Goal: Book appointment/travel/reservation

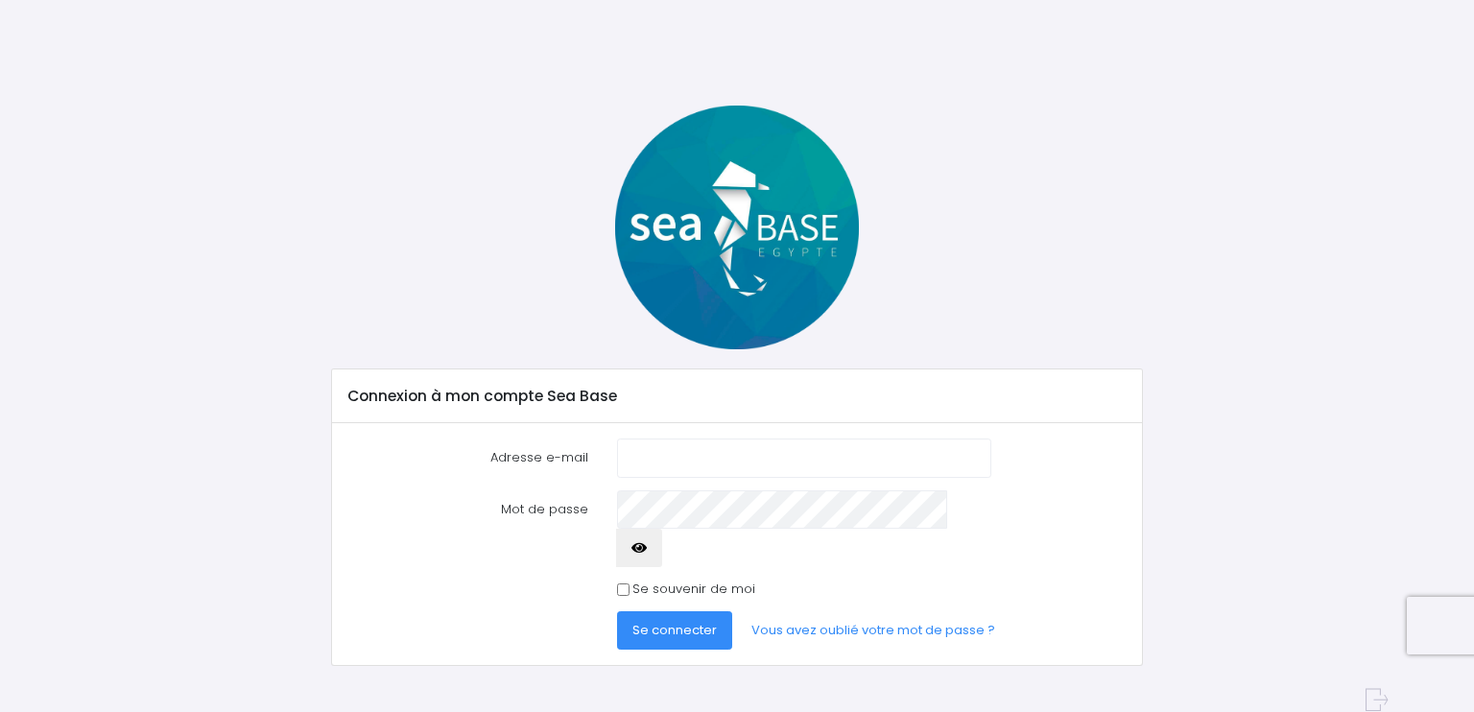
type input "[EMAIL_ADDRESS][DOMAIN_NAME]"
click at [686, 621] on span "Se connecter" at bounding box center [674, 630] width 84 height 18
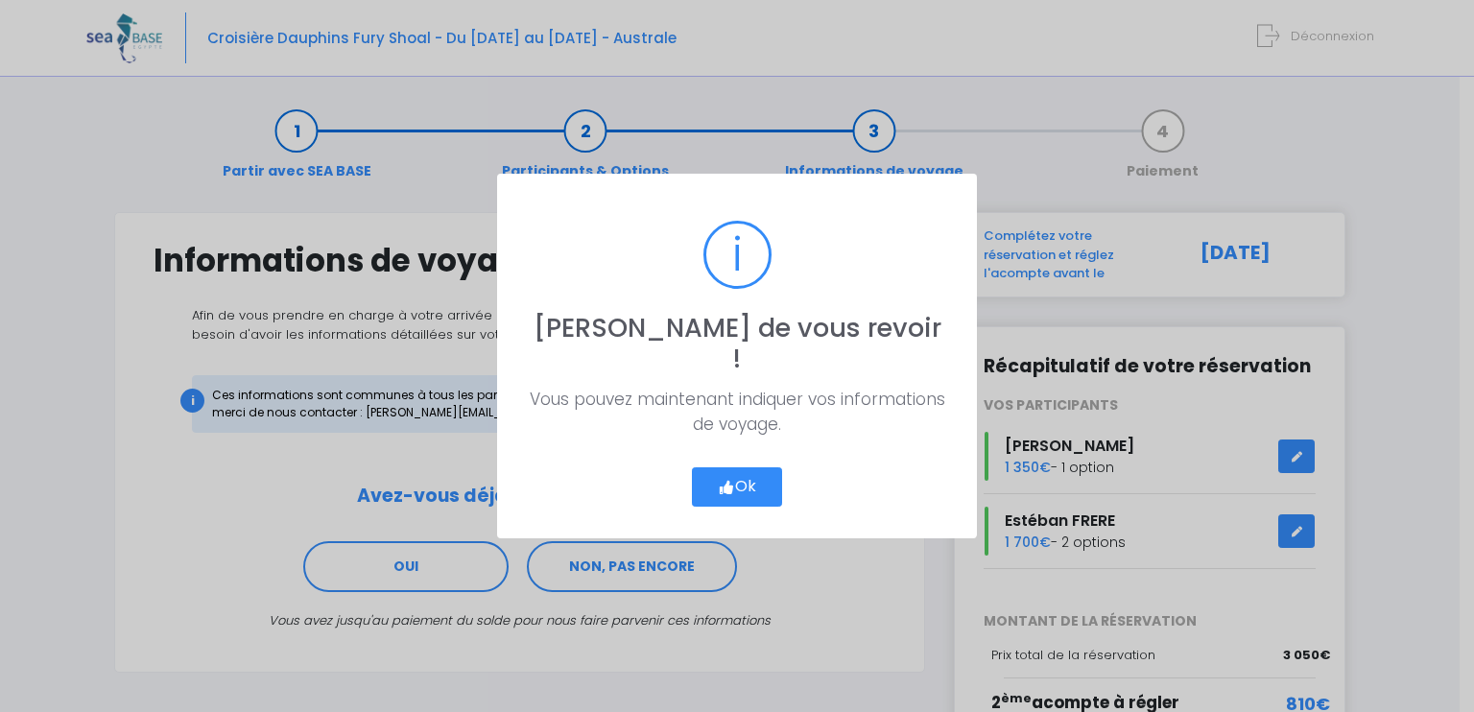
click at [751, 472] on button "Ok" at bounding box center [737, 487] width 90 height 40
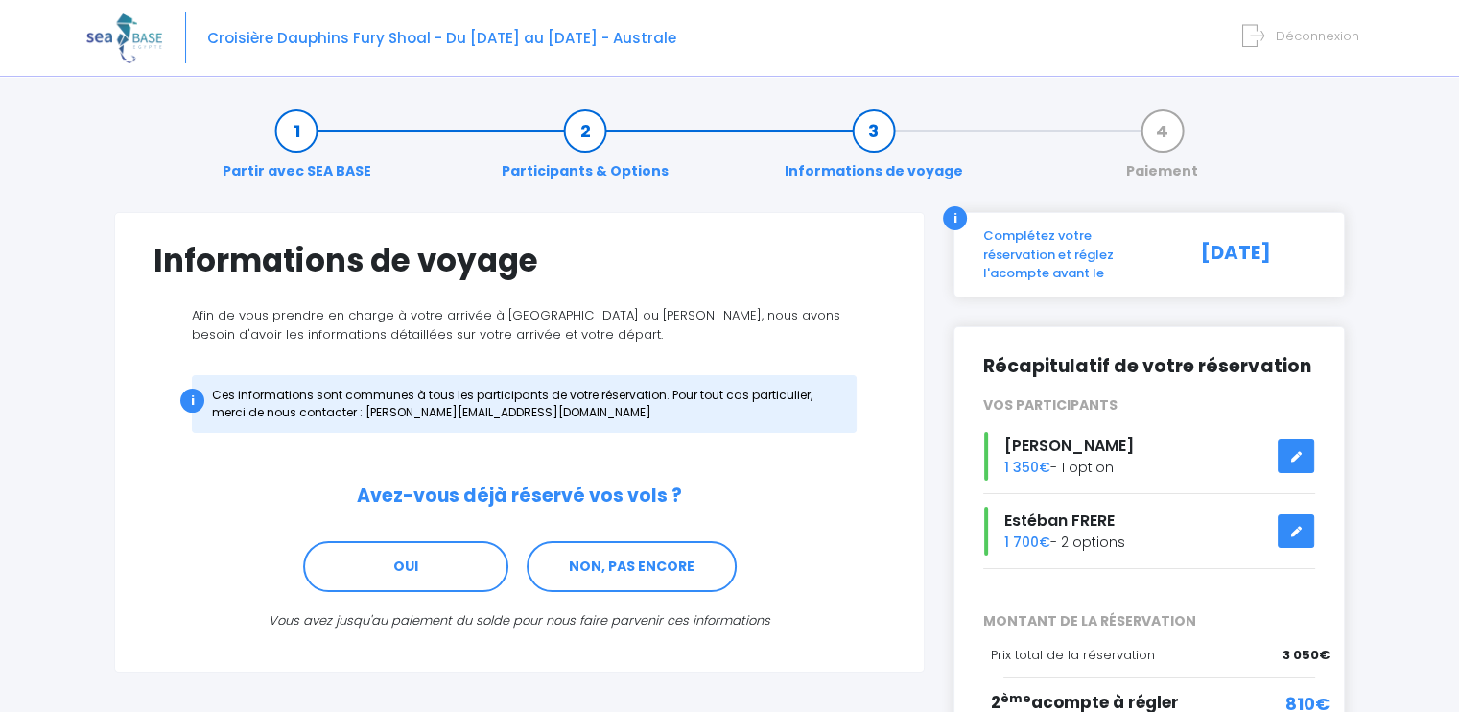
click at [303, 145] on link "Partir avec SEA BASE" at bounding box center [297, 151] width 168 height 60
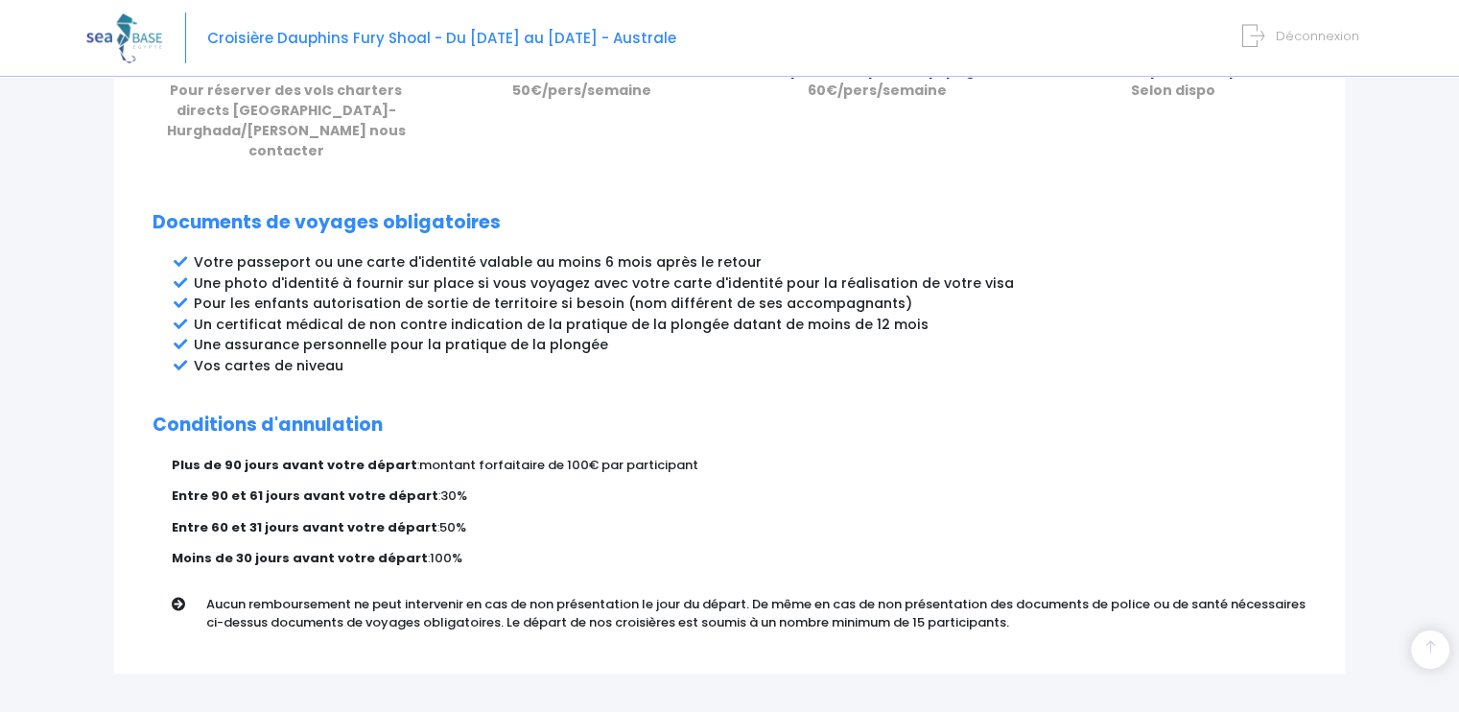
scroll to position [1022, 0]
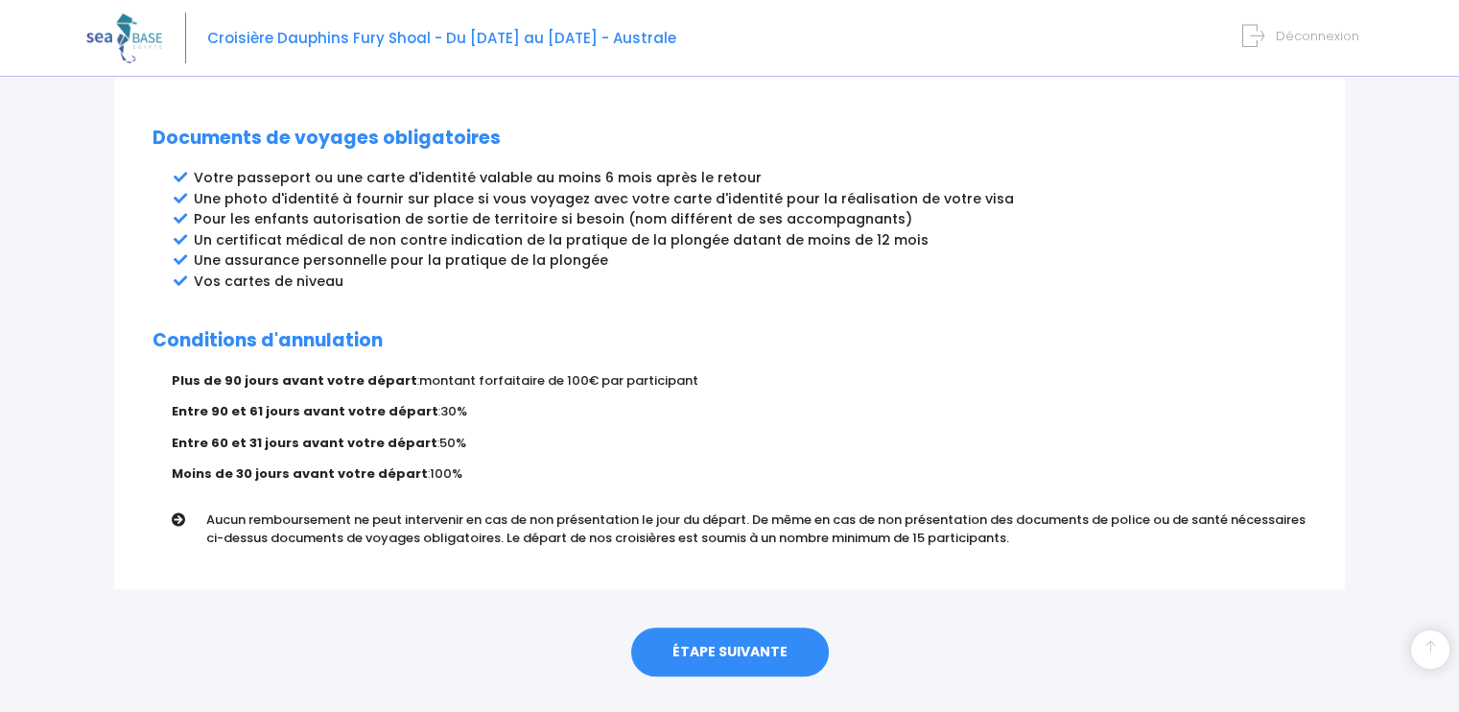
click at [726, 627] on link "ÉTAPE SUIVANTE" at bounding box center [730, 652] width 198 height 50
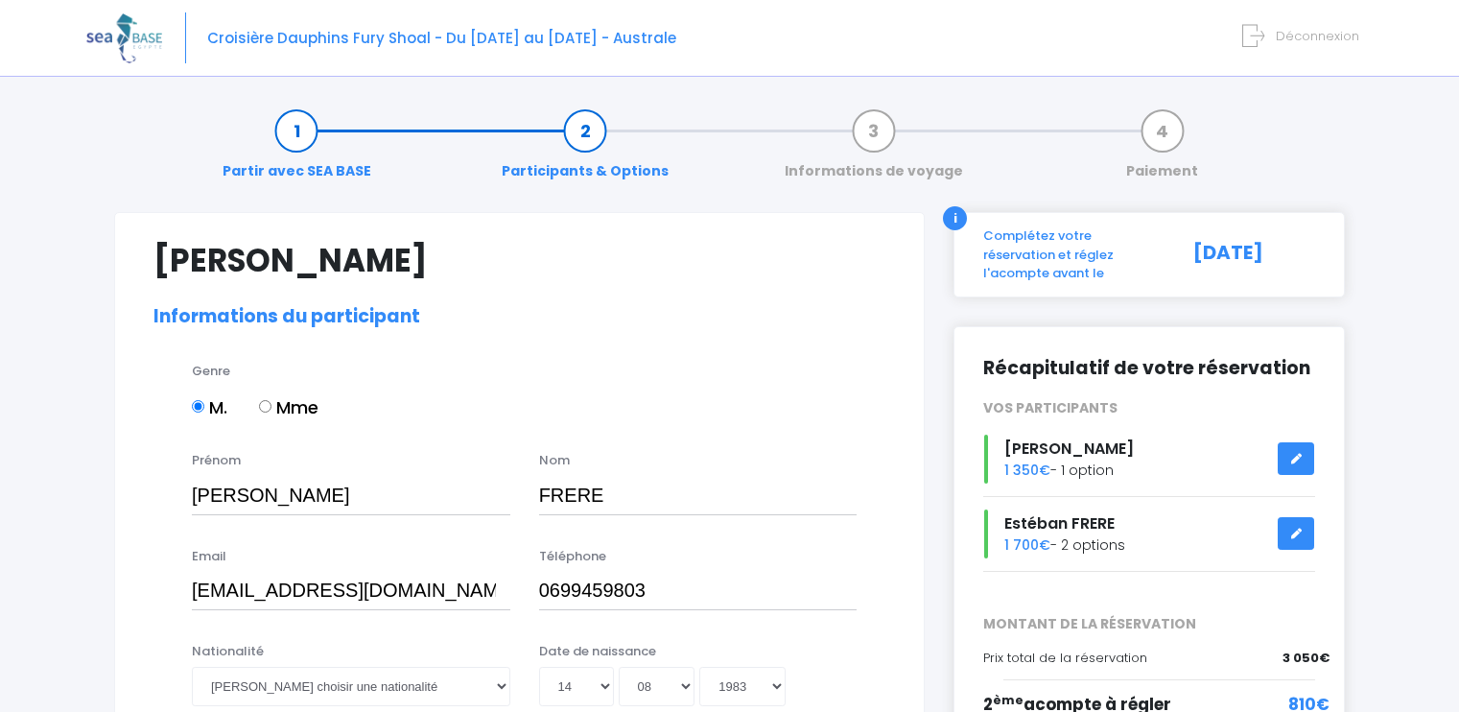
select select "N3"
click at [1297, 533] on icon at bounding box center [1295, 533] width 13 height 0
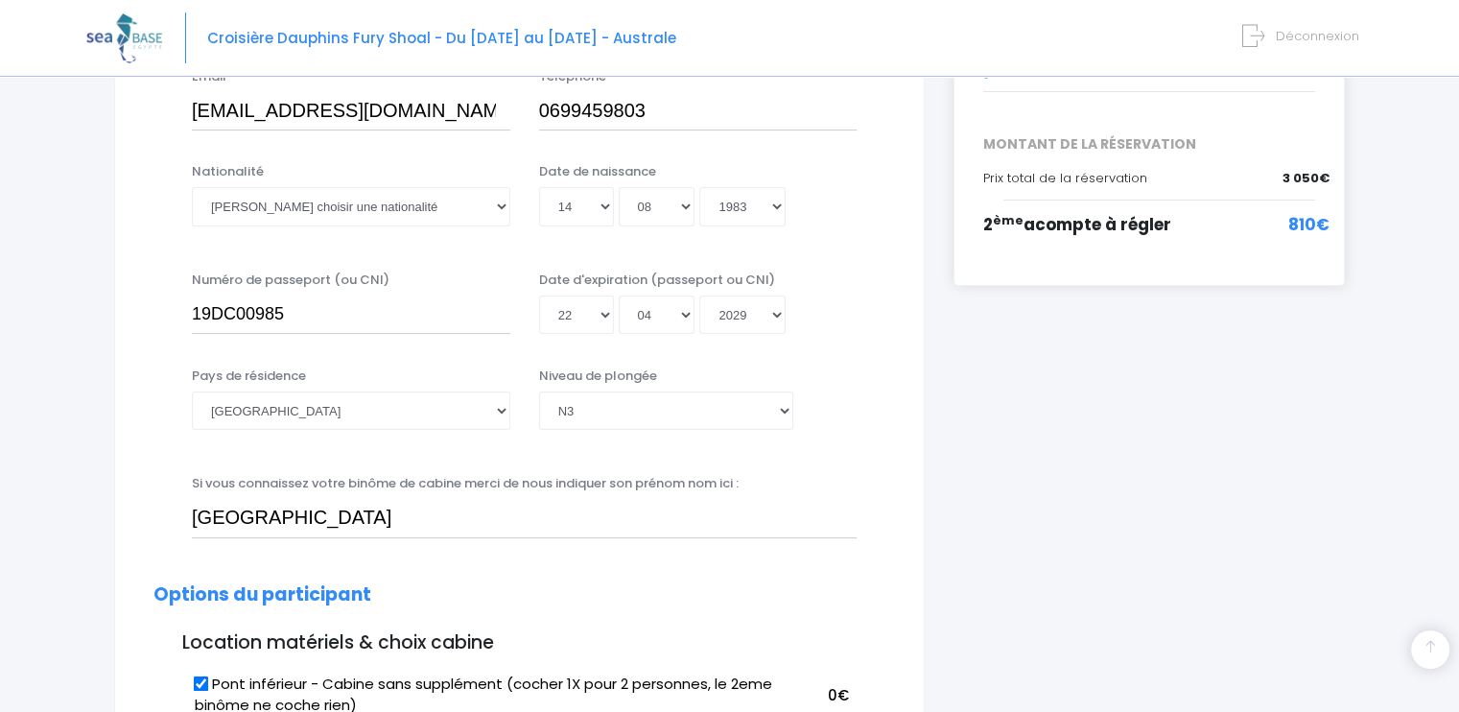
scroll to position [542, 0]
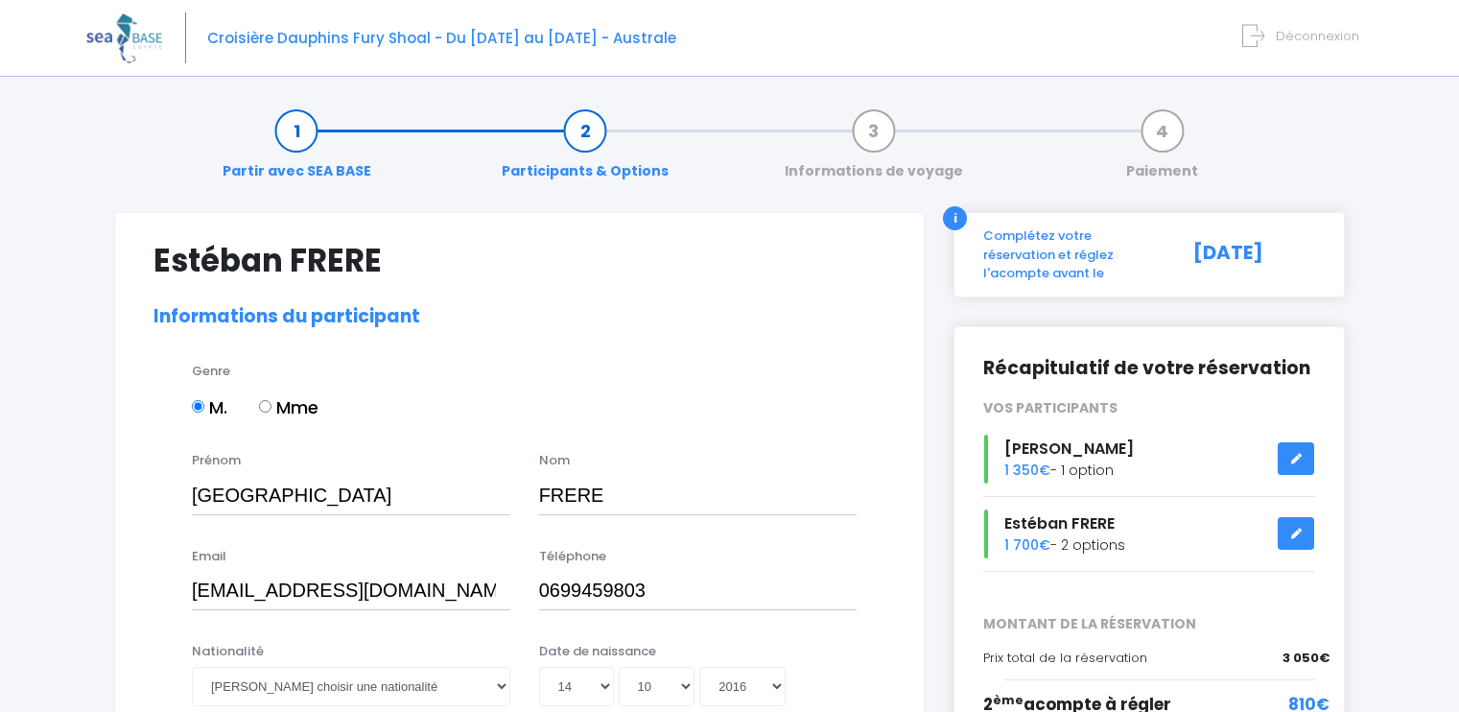
select select "Non plongeur"
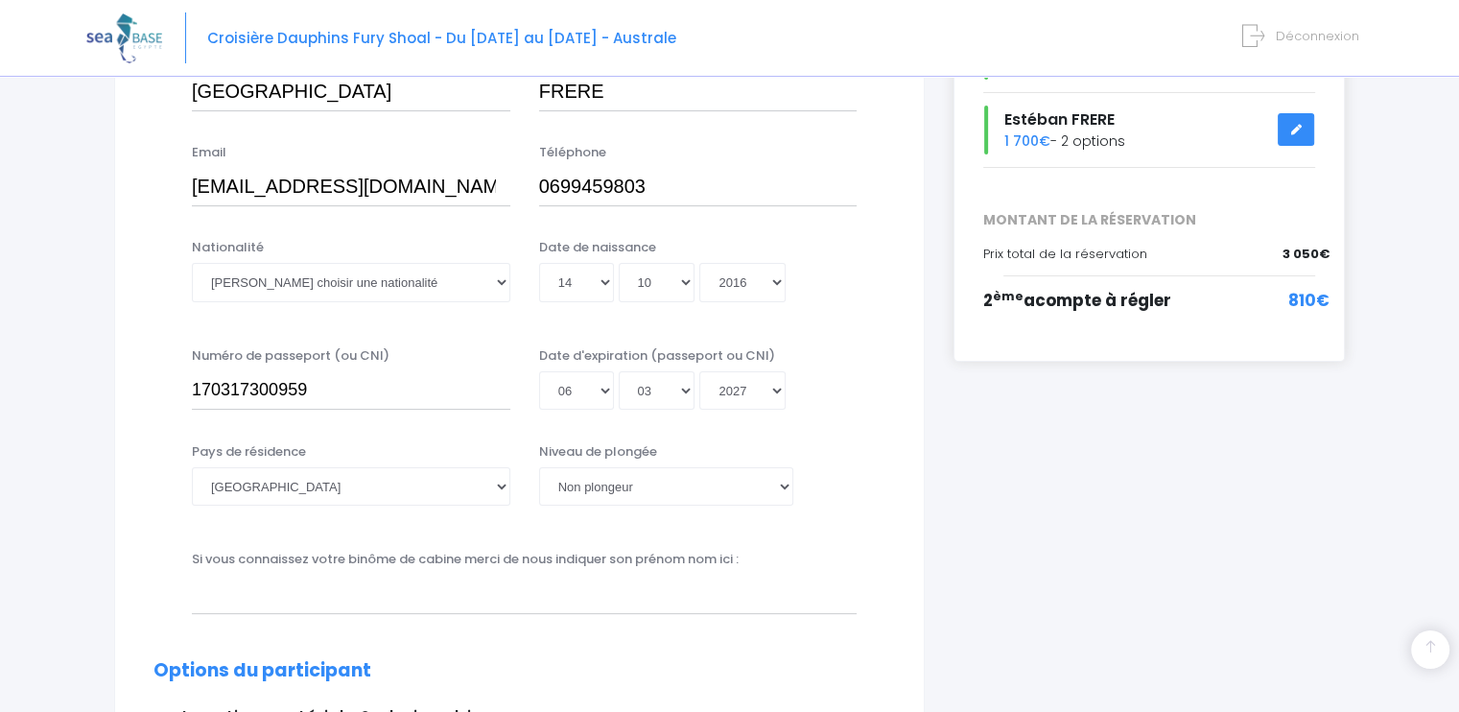
scroll to position [480, 0]
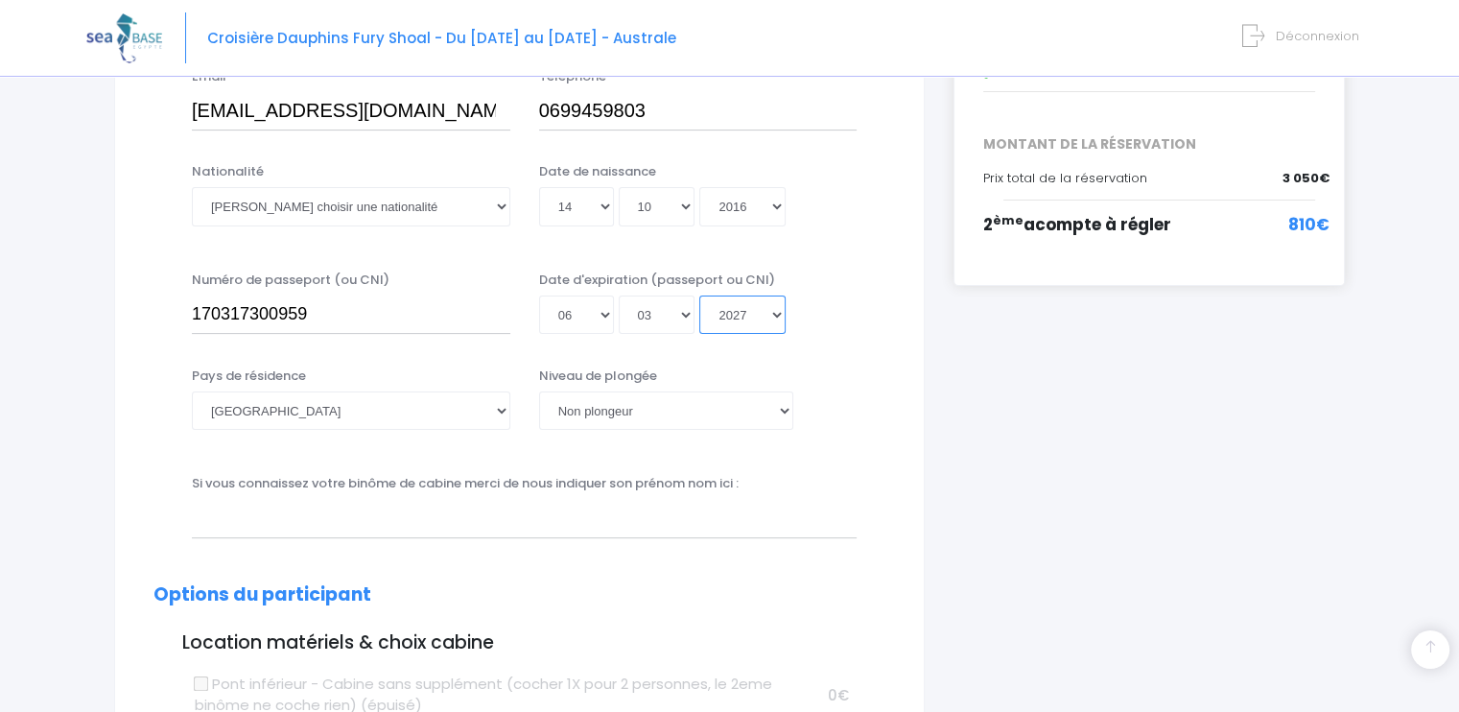
click at [779, 313] on select "Année 2045 2044 2043 2042 2041 2040 2039 2038 2037 2036 2035 2034 2033 2032 203…" at bounding box center [742, 314] width 86 height 38
click at [815, 325] on div "Jour 01 02 03 04 05 06 07 08 09 10 11 12 13 14 15 16 17 18 19 20 21 22 23 24 25…" at bounding box center [698, 314] width 319 height 38
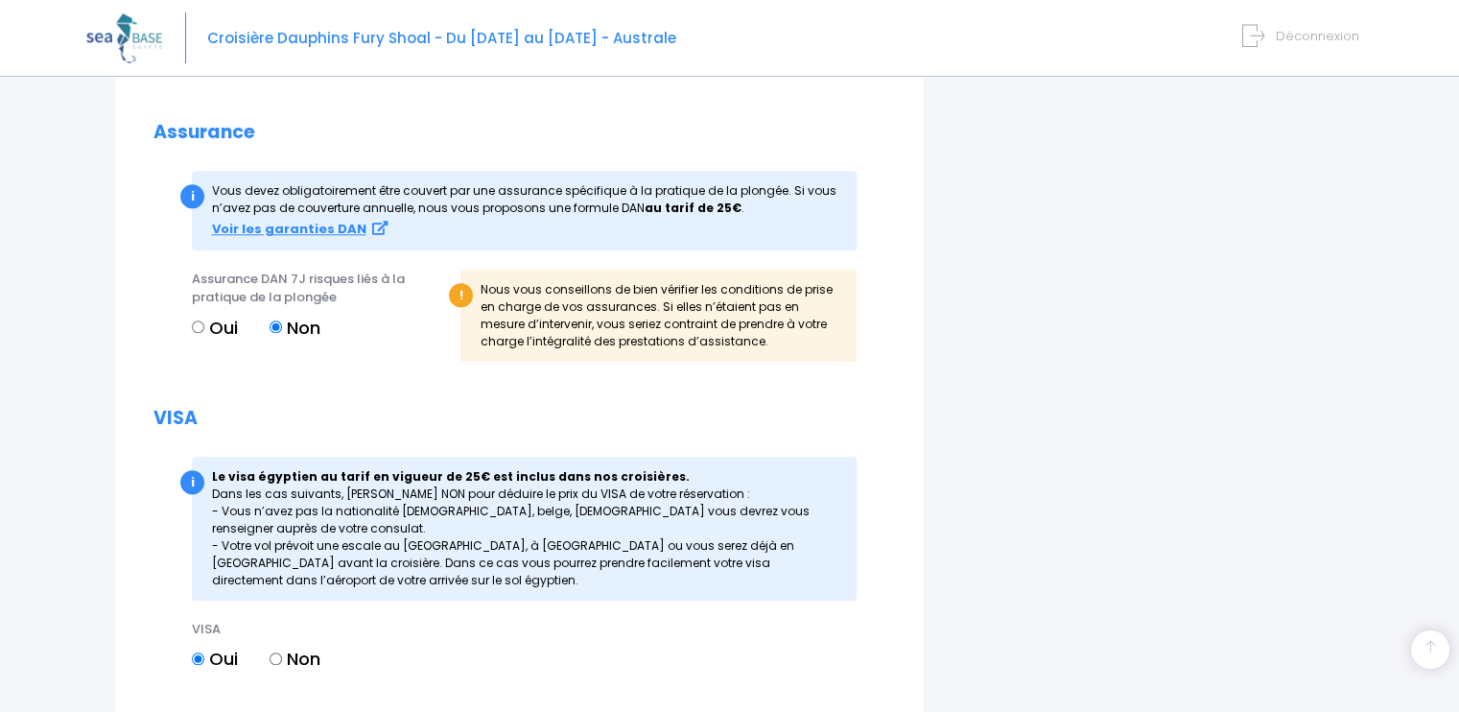
scroll to position [2118, 0]
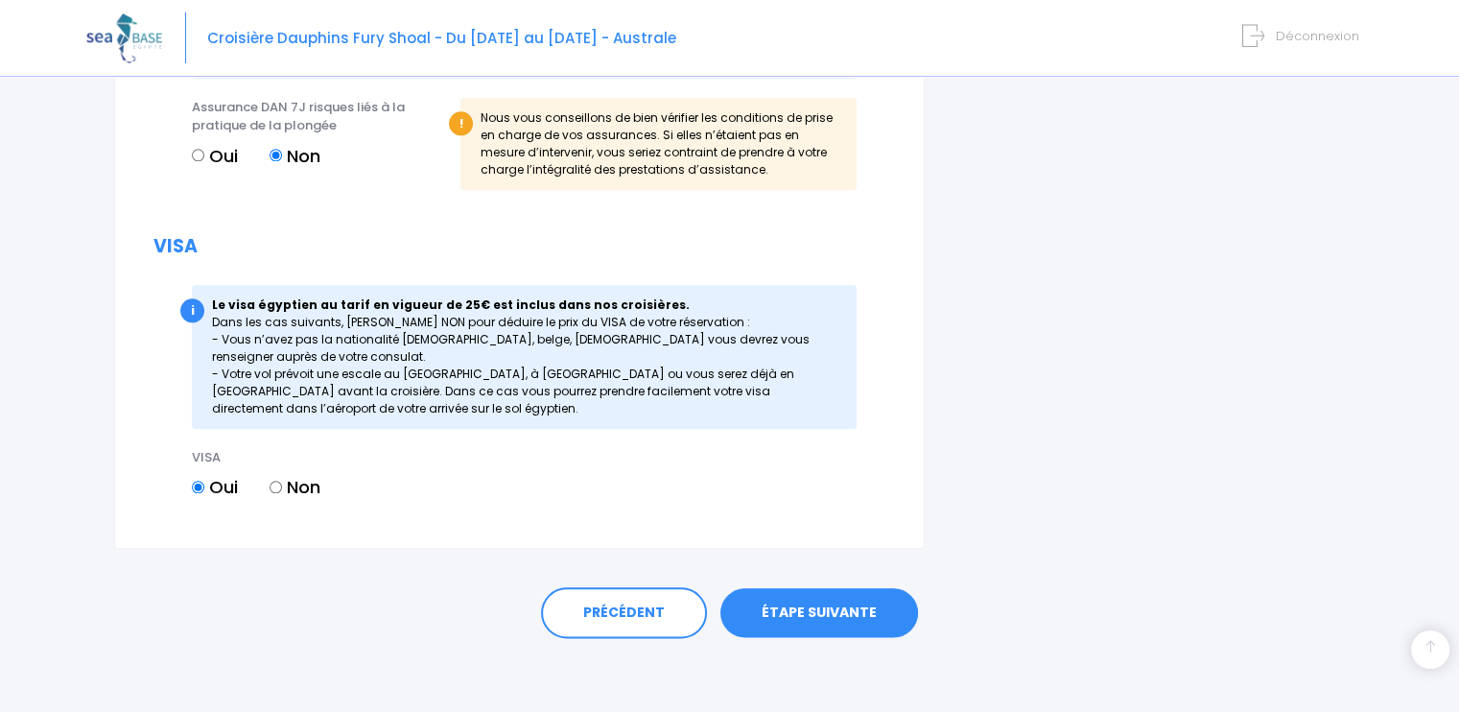
click at [843, 605] on link "ÉTAPE SUIVANTE" at bounding box center [819, 613] width 198 height 50
click at [815, 605] on link "ÉTAPE SUIVANTE" at bounding box center [819, 613] width 198 height 50
click at [787, 619] on link "ÉTAPE SUIVANTE" at bounding box center [819, 613] width 198 height 50
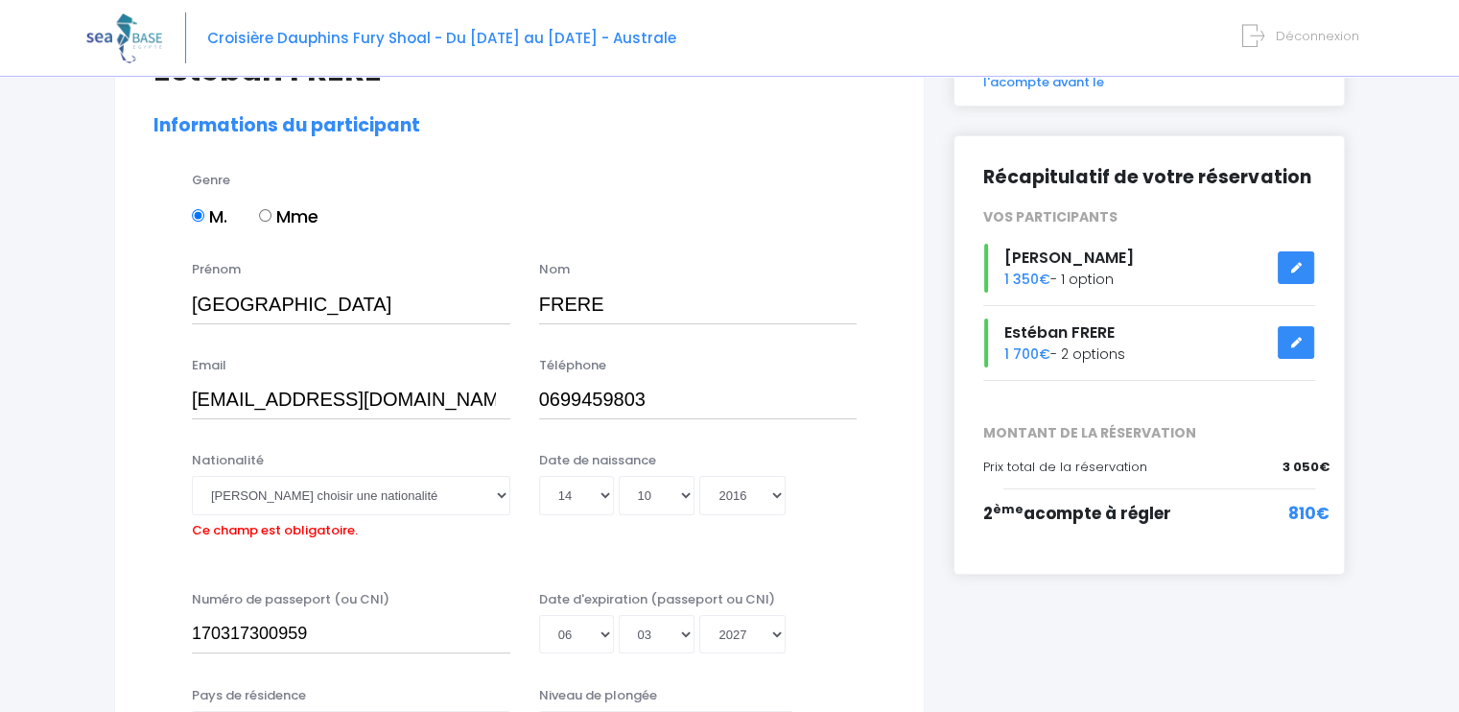
scroll to position [0, 0]
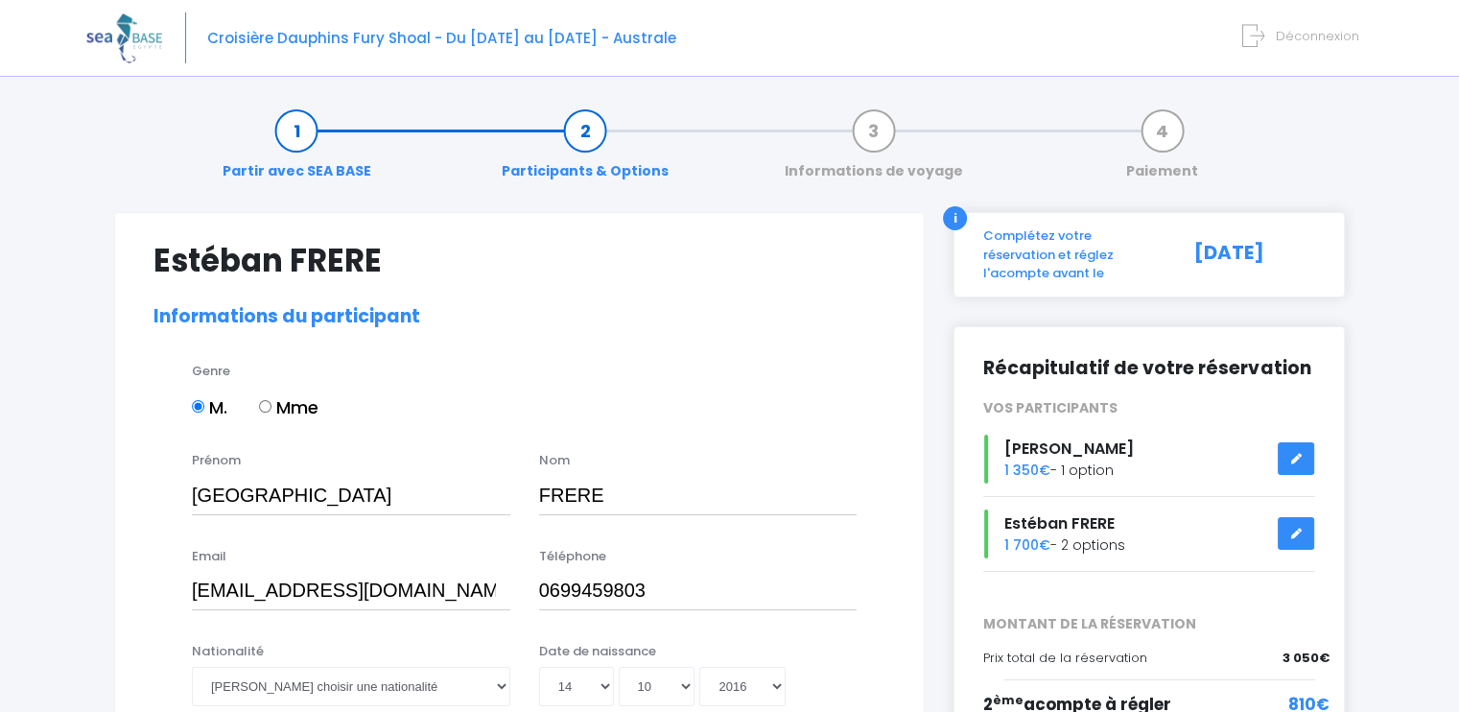
click at [956, 218] on div "i" at bounding box center [955, 218] width 24 height 24
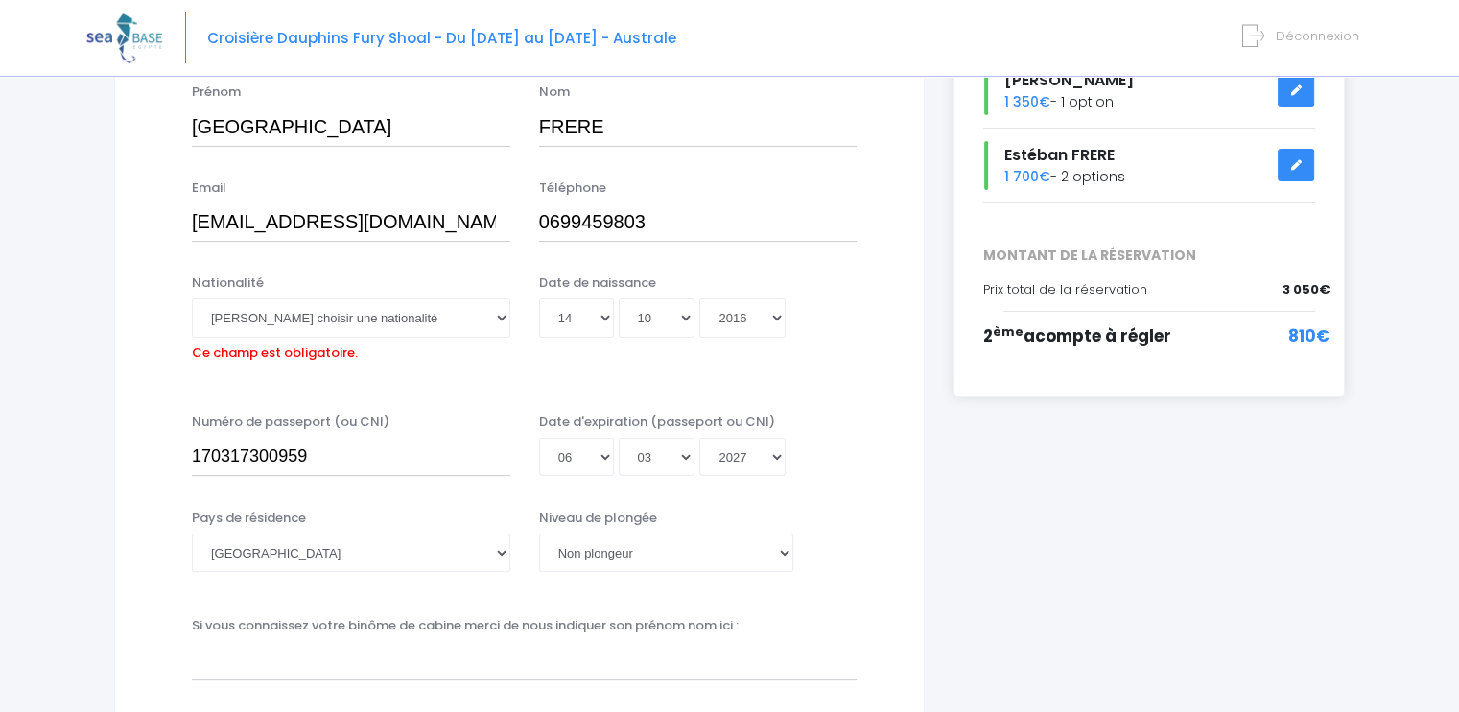
scroll to position [384, 0]
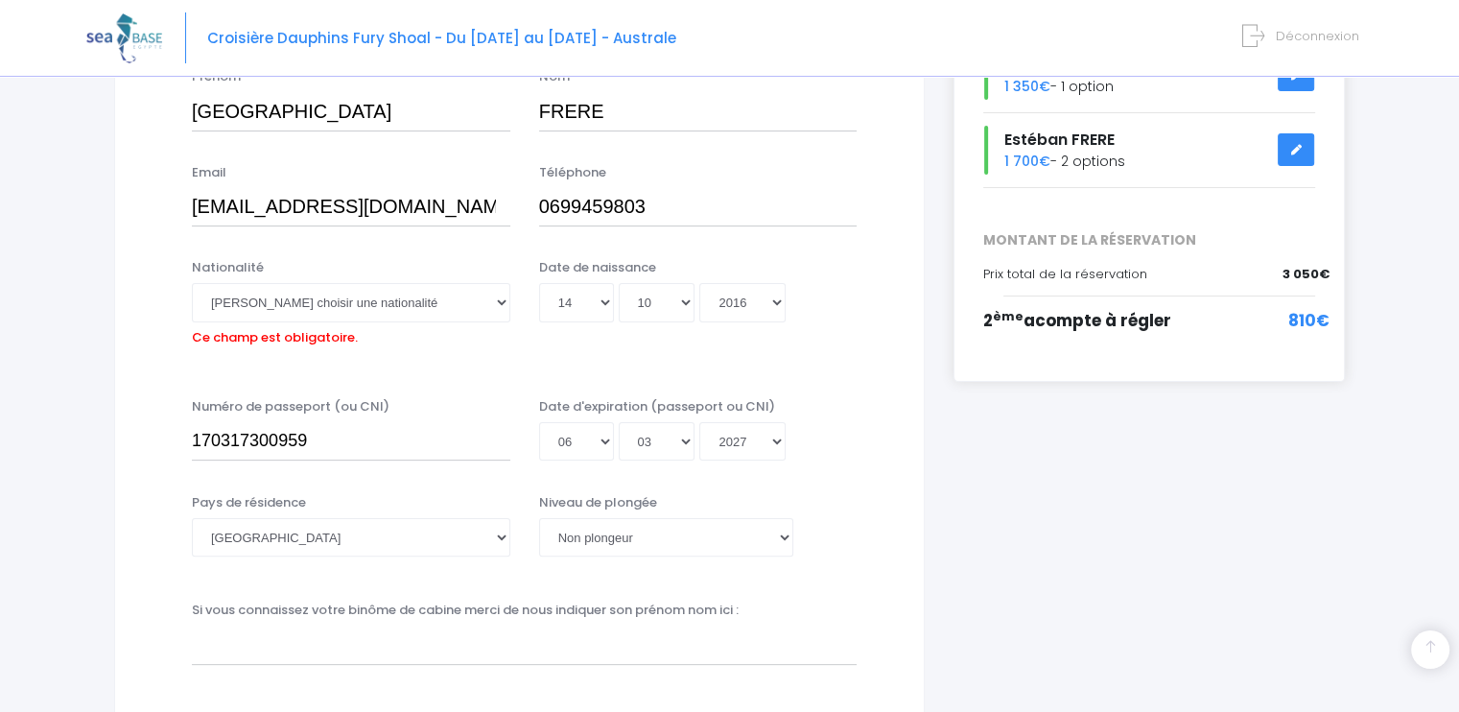
click at [1295, 150] on icon at bounding box center [1295, 150] width 13 height 0
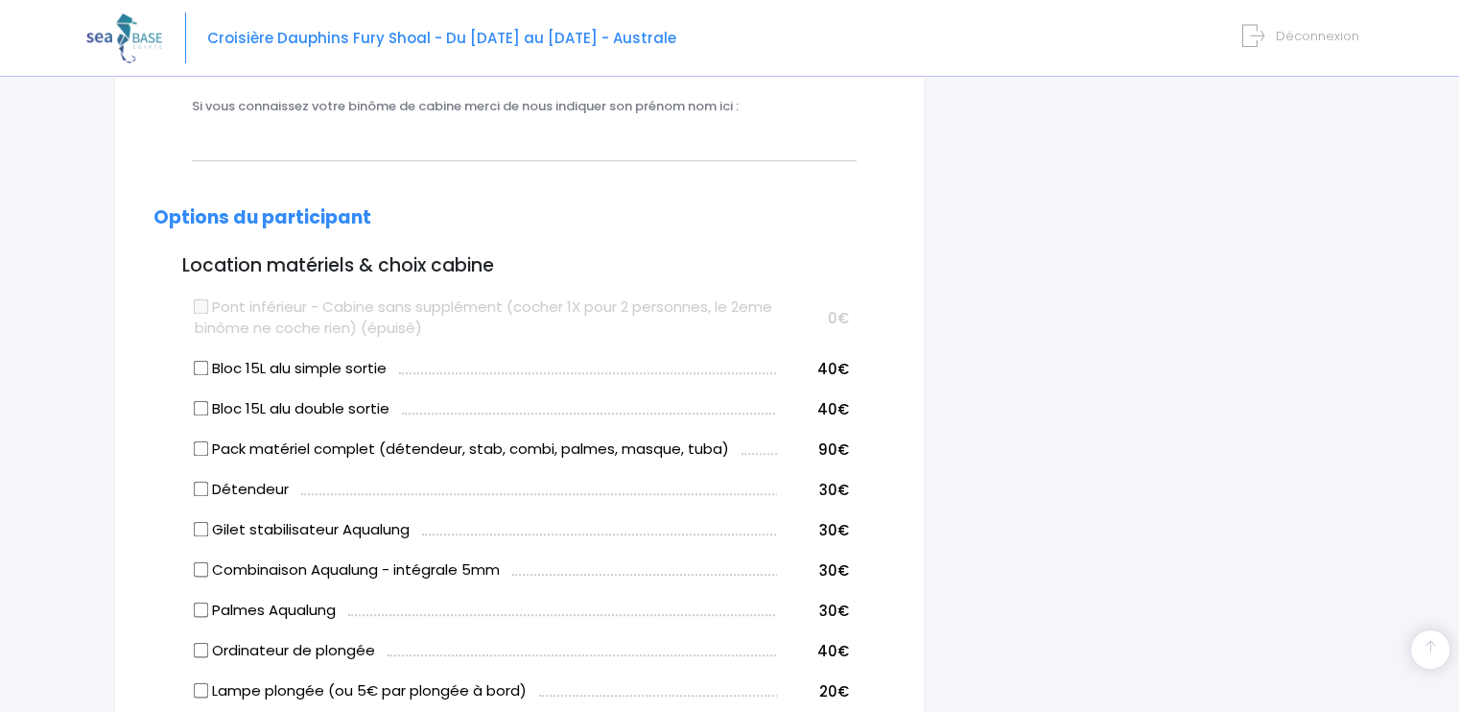
scroll to position [1055, 0]
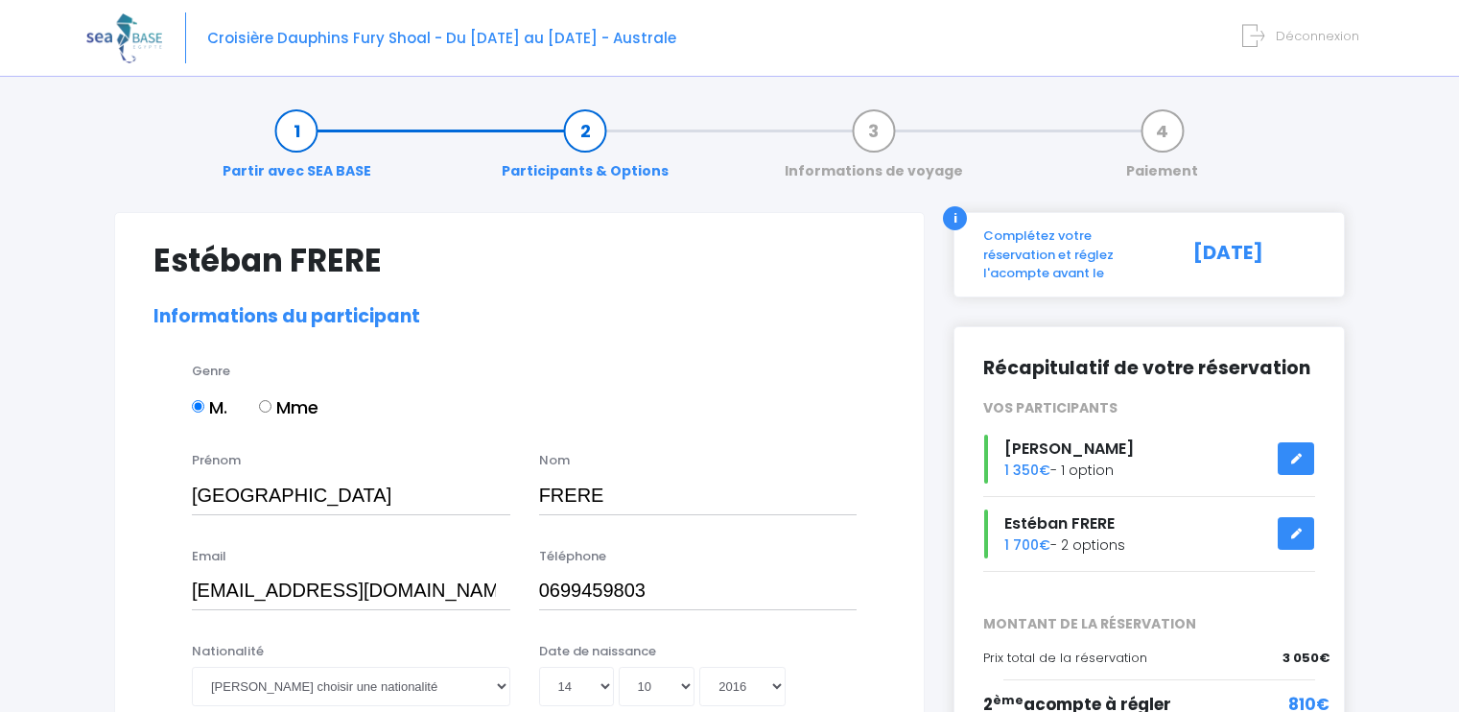
select select "Non plongeur"
click at [1028, 367] on div "Récapitulatif de votre réservation VOS PARTICIPANTS [PERSON_NAME] 1 350€ - 1 op…" at bounding box center [1149, 470] width 332 height 229
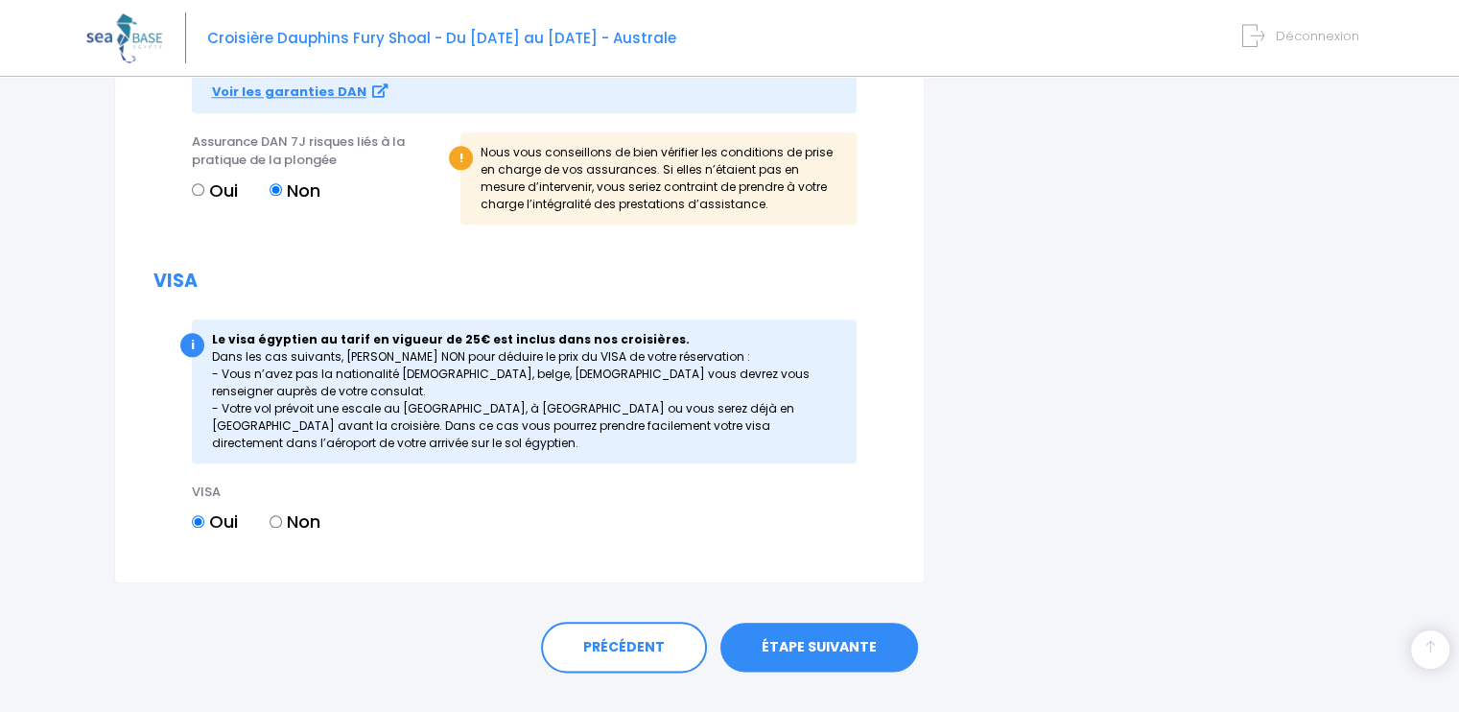
scroll to position [2118, 0]
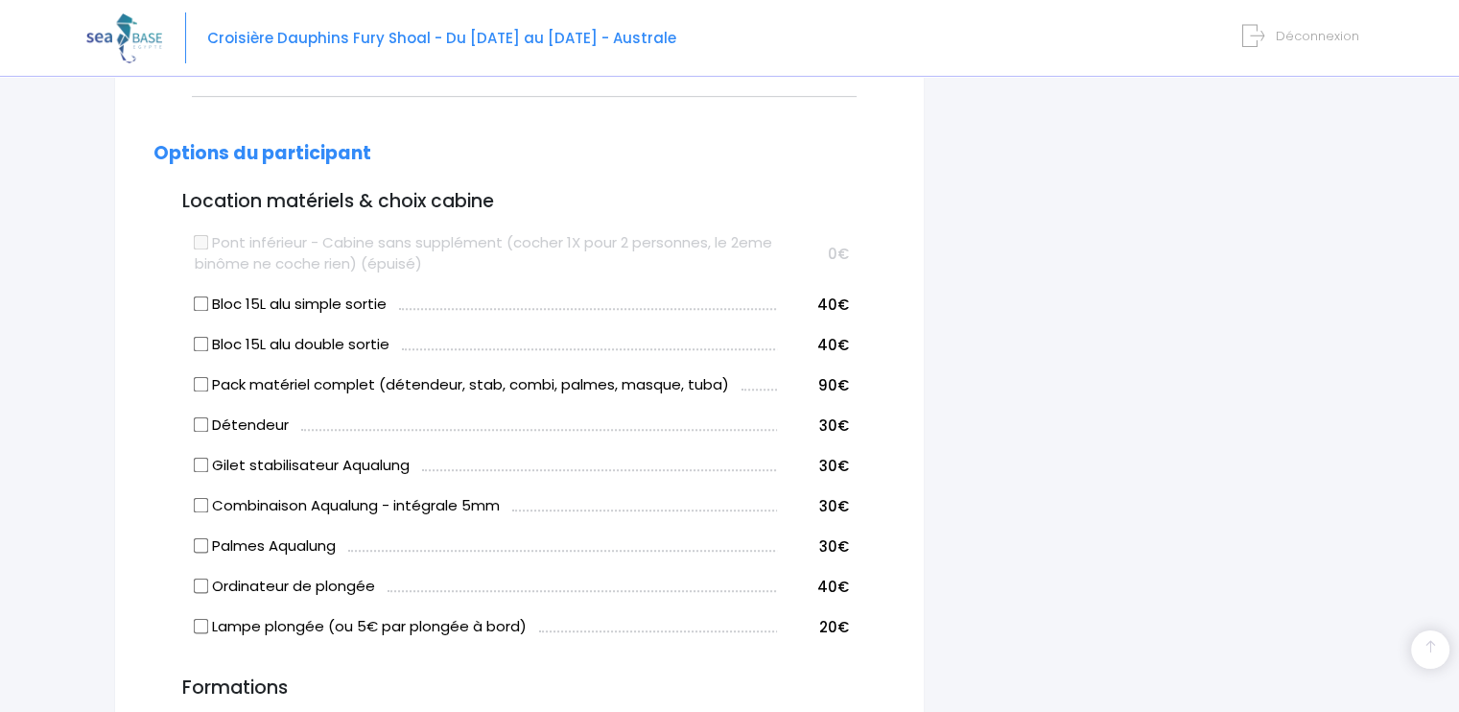
scroll to position [871, 0]
